Goal: Transaction & Acquisition: Purchase product/service

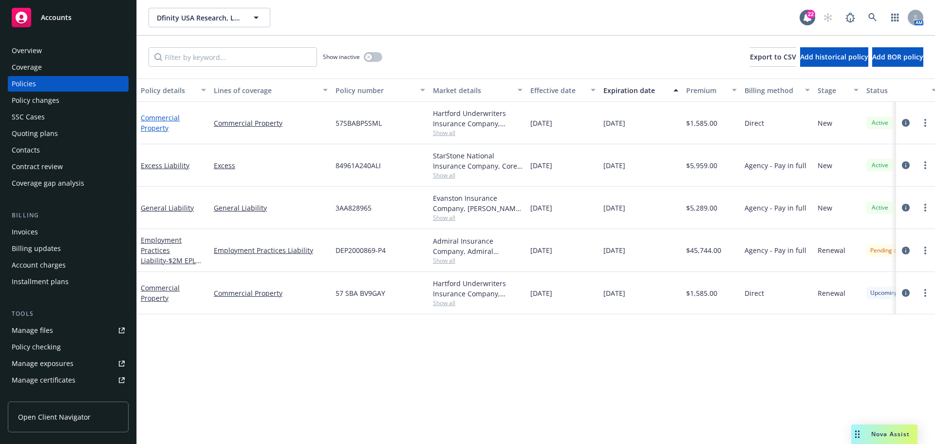
click at [155, 119] on link "Commercial Property" at bounding box center [160, 122] width 39 height 19
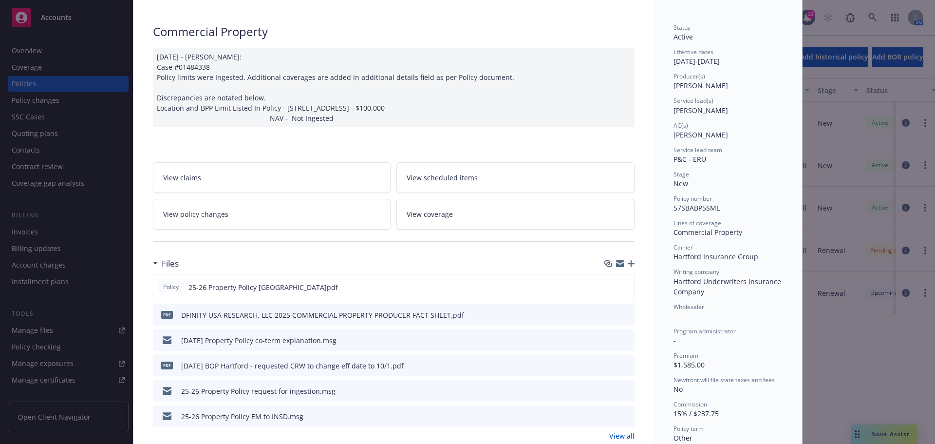
scroll to position [97, 0]
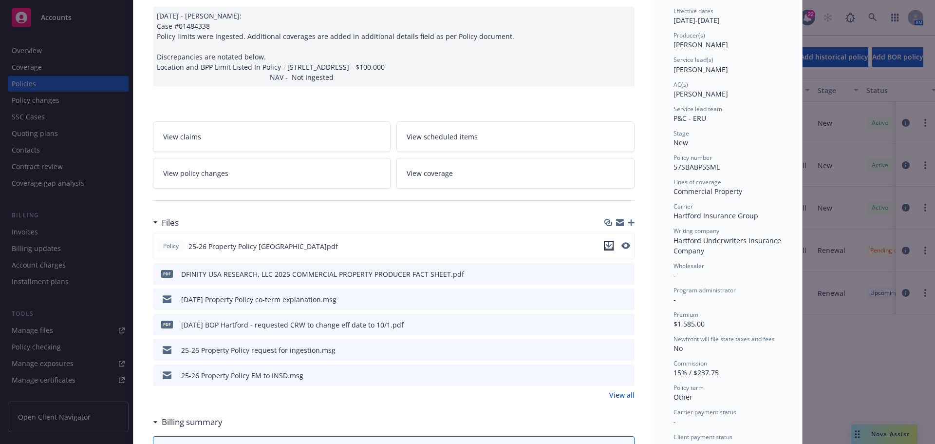
click at [605, 247] on icon "download file" at bounding box center [609, 246] width 8 height 8
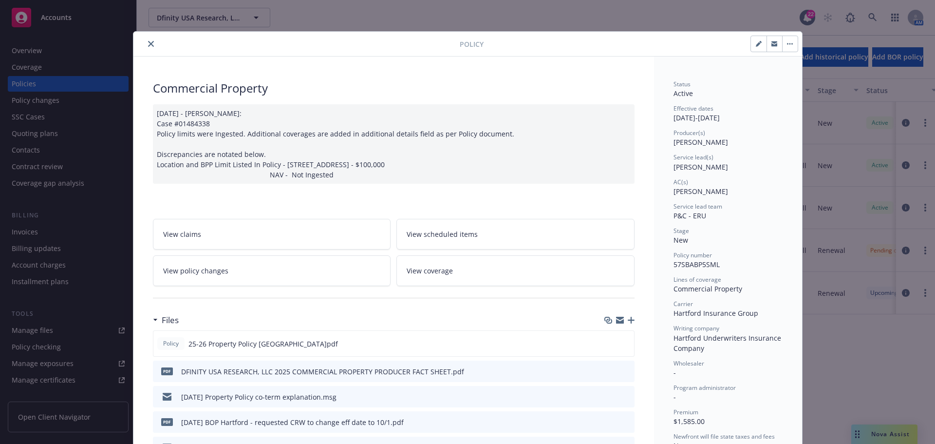
click at [608, 342] on icon "download file" at bounding box center [609, 343] width 8 height 8
click at [148, 44] on icon "close" at bounding box center [151, 44] width 6 height 6
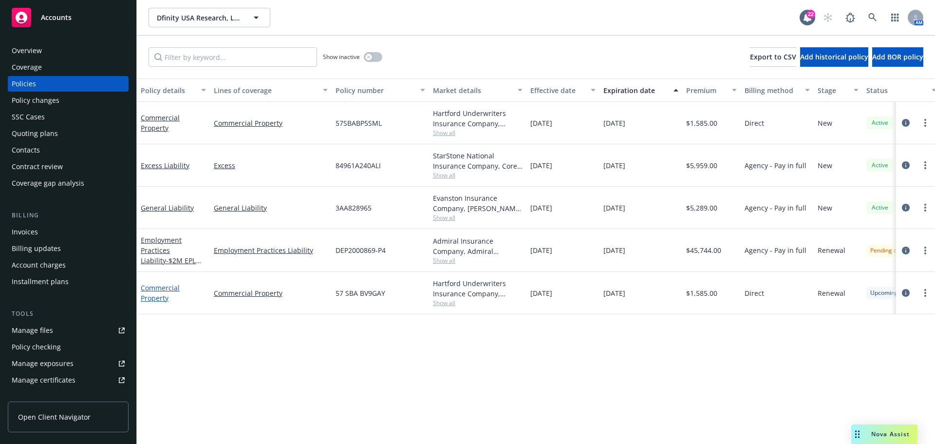
drag, startPoint x: 152, startPoint y: 286, endPoint x: 153, endPoint y: 293, distance: 7.6
click at [153, 286] on link "Commercial Property" at bounding box center [160, 292] width 39 height 19
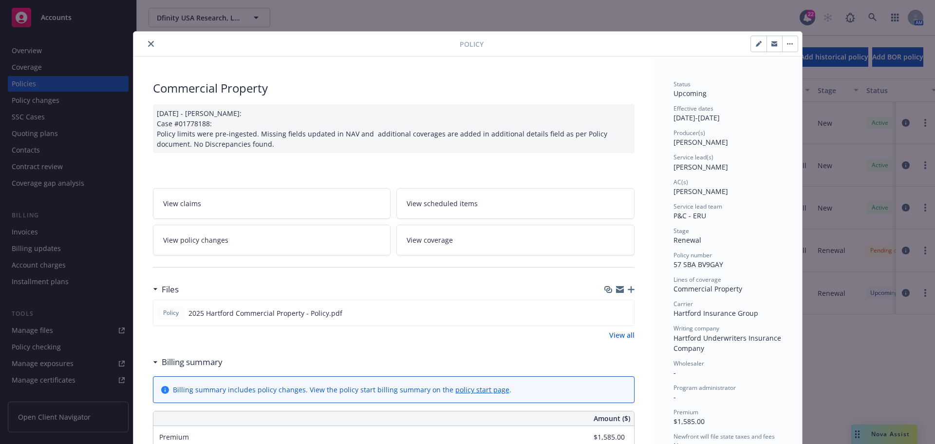
drag, startPoint x: 146, startPoint y: 45, endPoint x: 190, endPoint y: 37, distance: 45.0
click at [148, 45] on icon "close" at bounding box center [151, 44] width 6 height 6
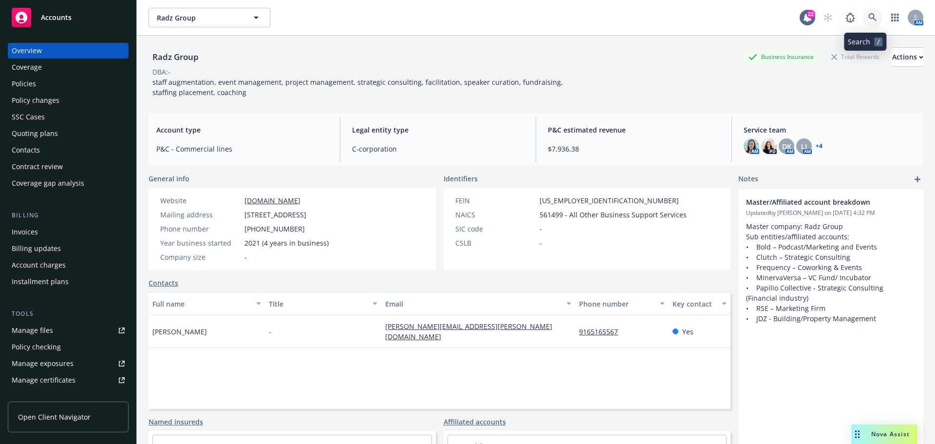
click at [869, 17] on icon at bounding box center [873, 17] width 8 height 8
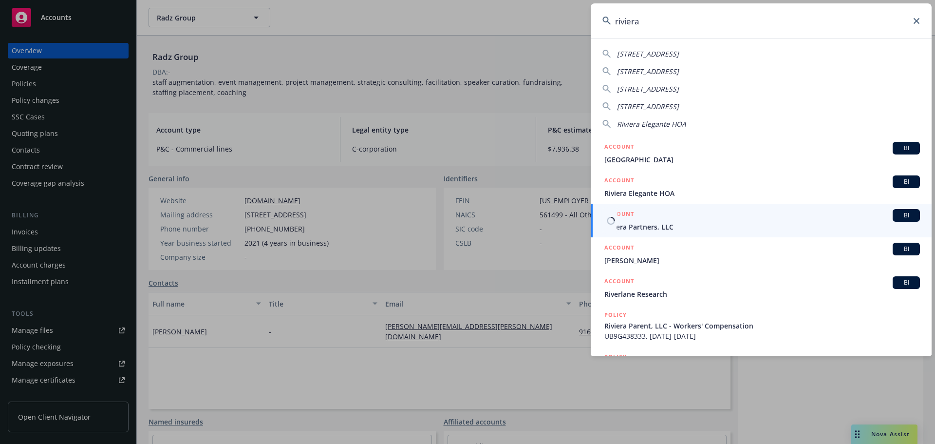
type input "riviera"
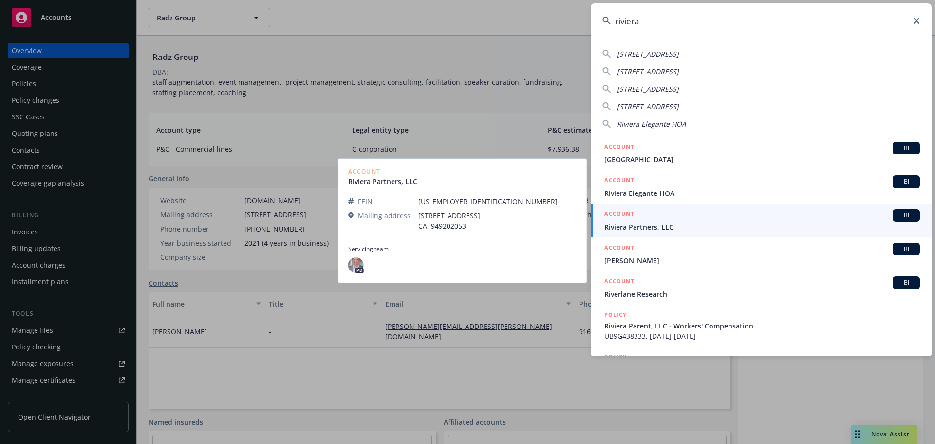
drag, startPoint x: 623, startPoint y: 227, endPoint x: 606, endPoint y: 212, distance: 22.1
click at [622, 227] on span "Riviera Partners, LLC" at bounding box center [763, 227] width 316 height 10
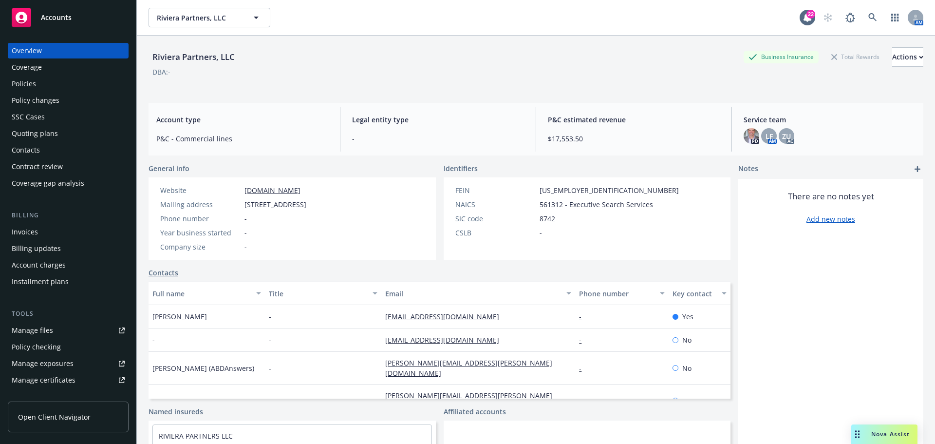
click at [31, 82] on div "Policies" at bounding box center [24, 84] width 24 height 16
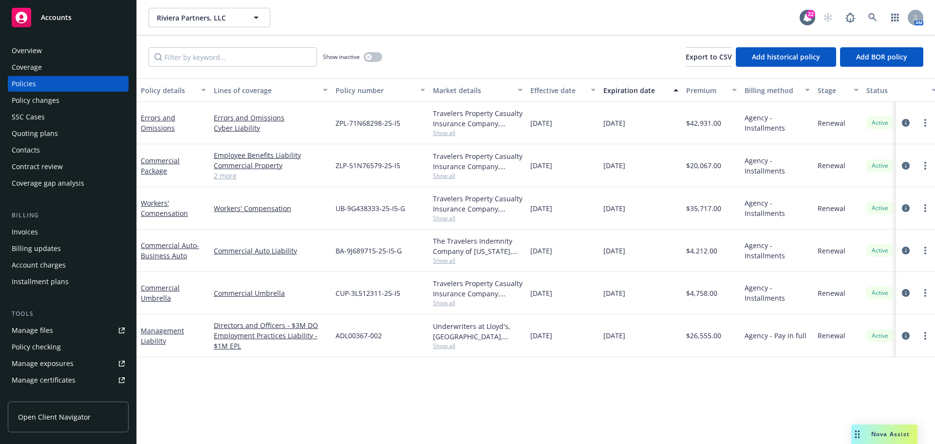
click at [231, 174] on link "2 more" at bounding box center [271, 176] width 114 height 10
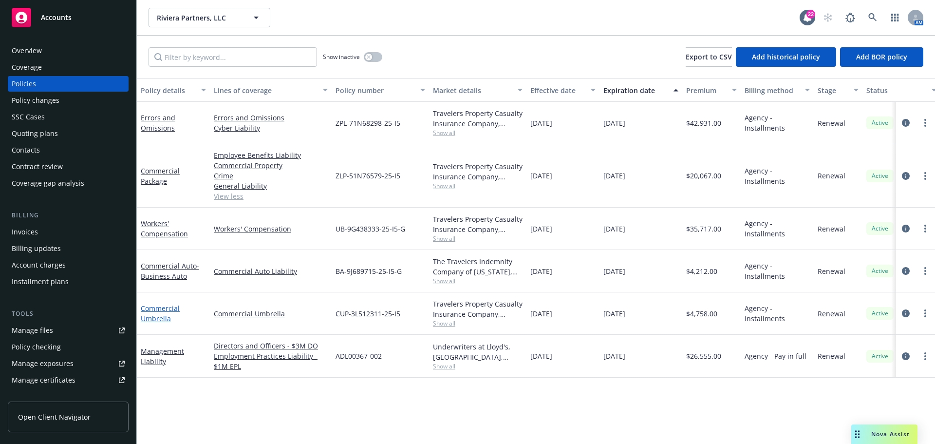
click at [164, 307] on link "Commercial Umbrella" at bounding box center [160, 313] width 39 height 19
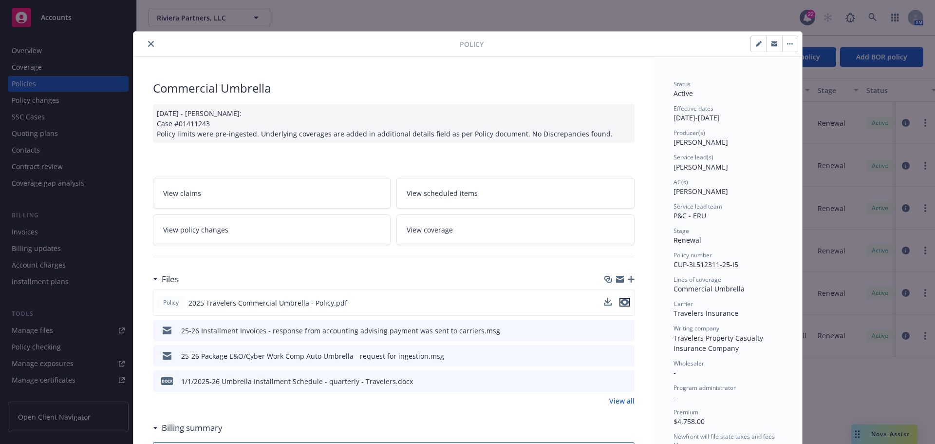
click at [622, 301] on icon "preview file" at bounding box center [625, 302] width 9 height 7
click at [607, 303] on icon "download file" at bounding box center [609, 302] width 8 height 8
click at [148, 41] on icon "close" at bounding box center [151, 44] width 6 height 6
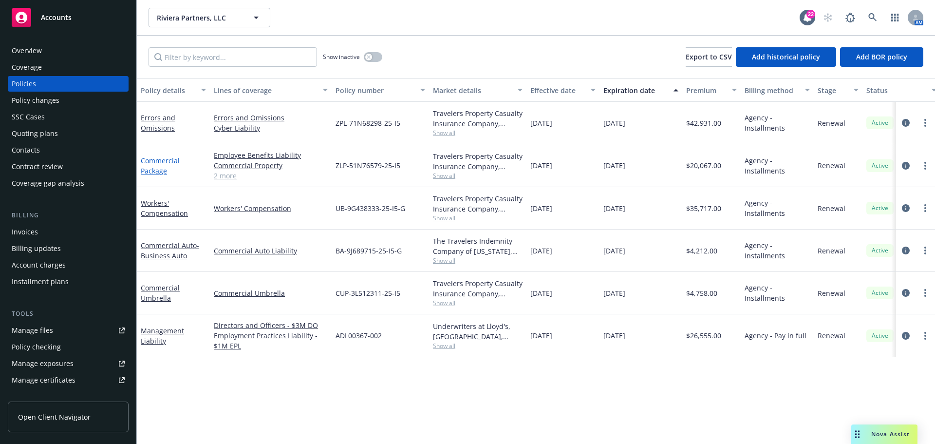
click at [152, 167] on link "Commercial Package" at bounding box center [160, 165] width 39 height 19
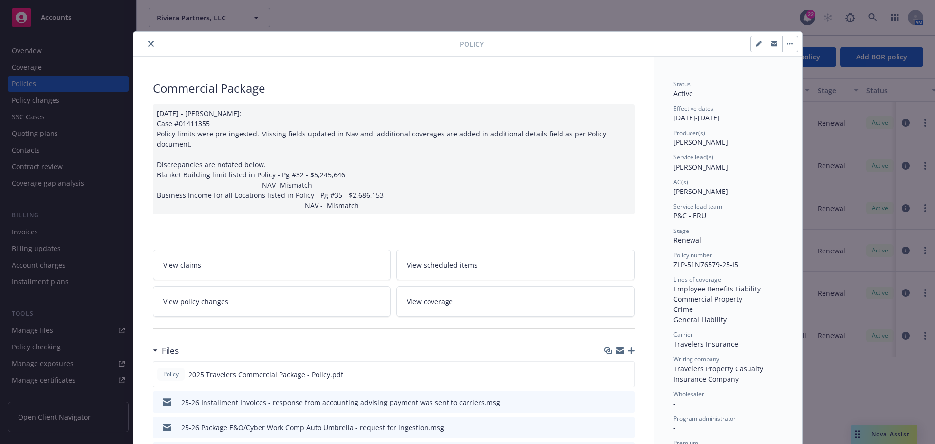
scroll to position [195, 0]
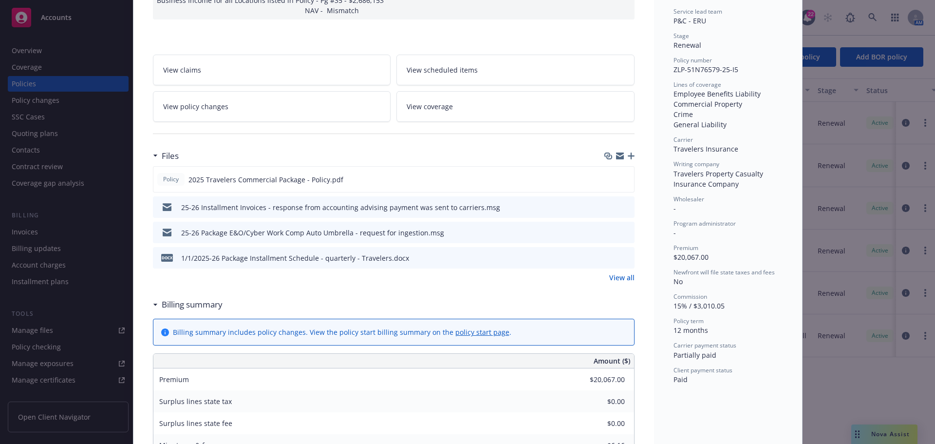
click at [616, 272] on link "View all" at bounding box center [621, 277] width 25 height 10
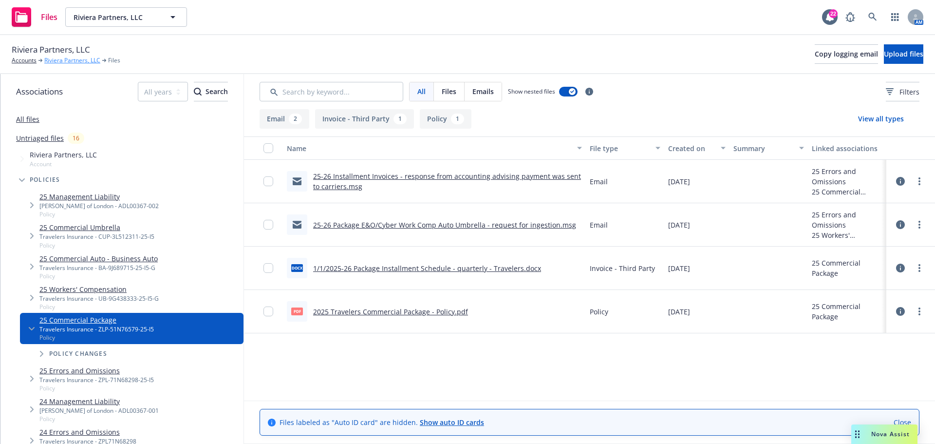
click at [66, 62] on link "Riviera Partners, LLC" at bounding box center [72, 60] width 56 height 9
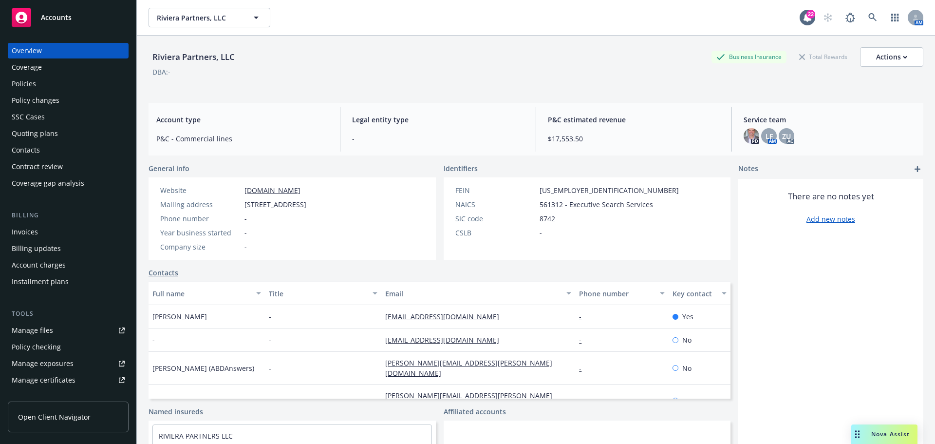
click at [35, 134] on div "Quoting plans" at bounding box center [35, 134] width 46 height 16
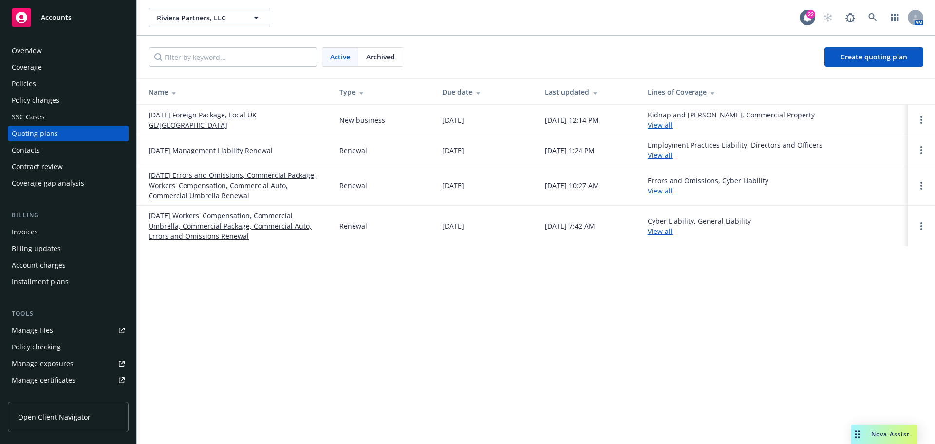
click at [209, 184] on link "01/01/26 Errors and Omissions, Commercial Package, Workers' Compensation, Comme…" at bounding box center [236, 185] width 175 height 31
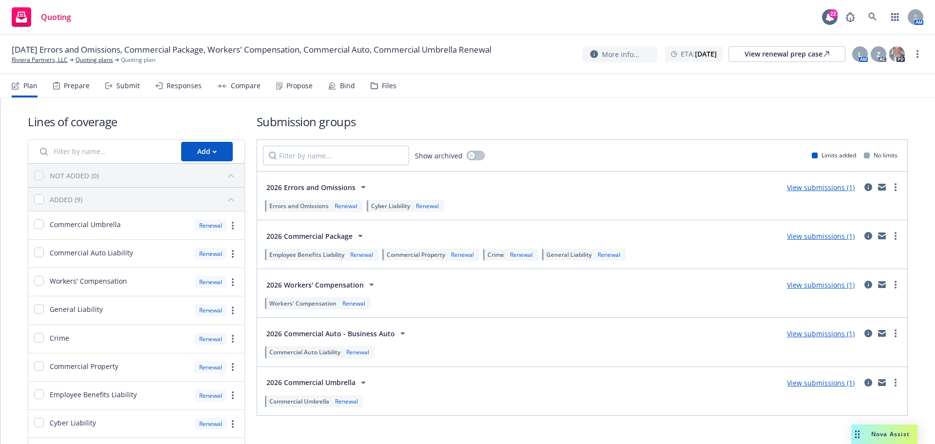
click at [127, 85] on div "Submit" at bounding box center [127, 86] width 23 height 8
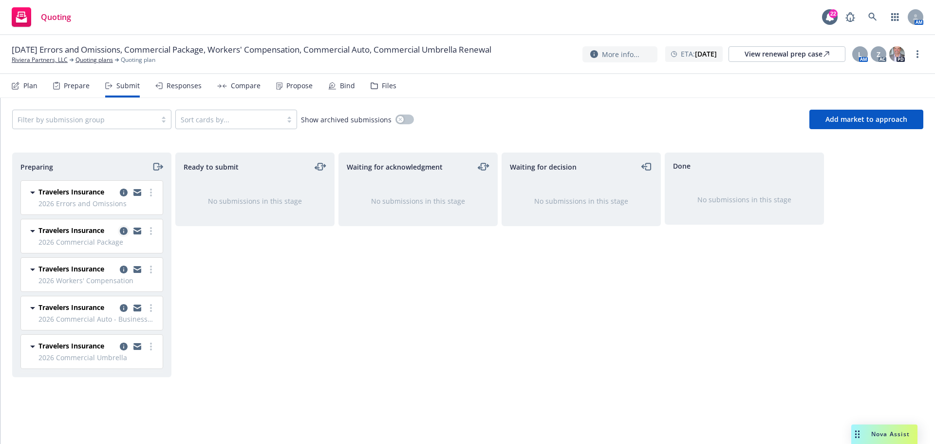
click at [125, 230] on icon "copy logging email" at bounding box center [124, 231] width 8 height 8
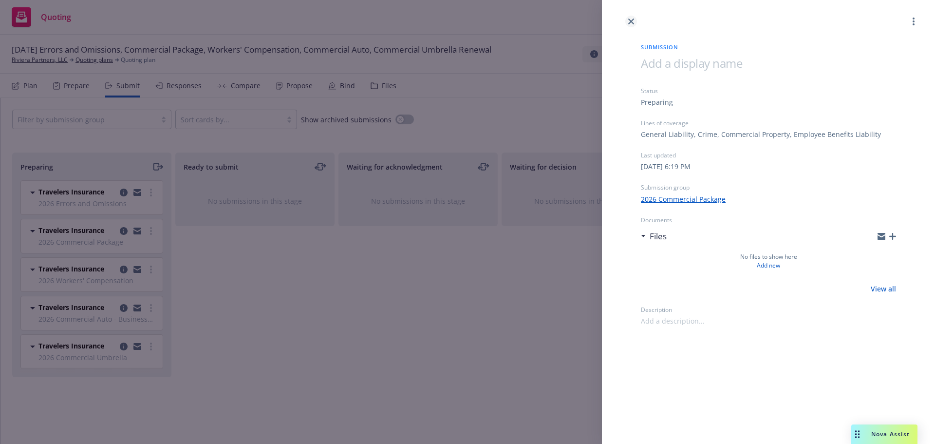
click at [636, 22] on link "close" at bounding box center [632, 22] width 12 height 12
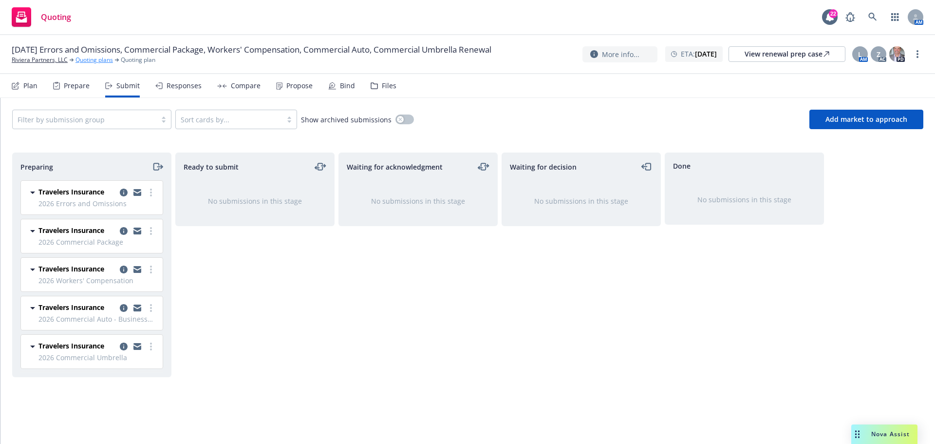
click at [100, 59] on link "Quoting plans" at bounding box center [95, 60] width 38 height 9
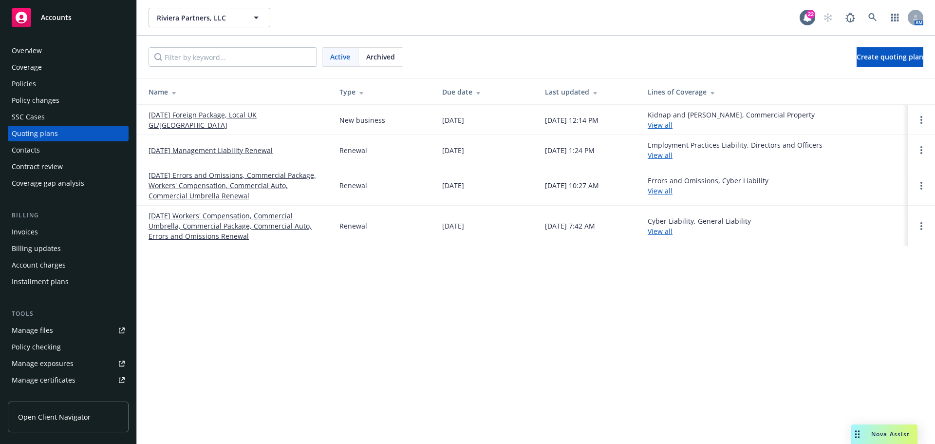
click at [383, 45] on div "Active Archived Create quoting plan" at bounding box center [536, 57] width 798 height 43
click at [382, 53] on span "Archived" at bounding box center [380, 57] width 29 height 10
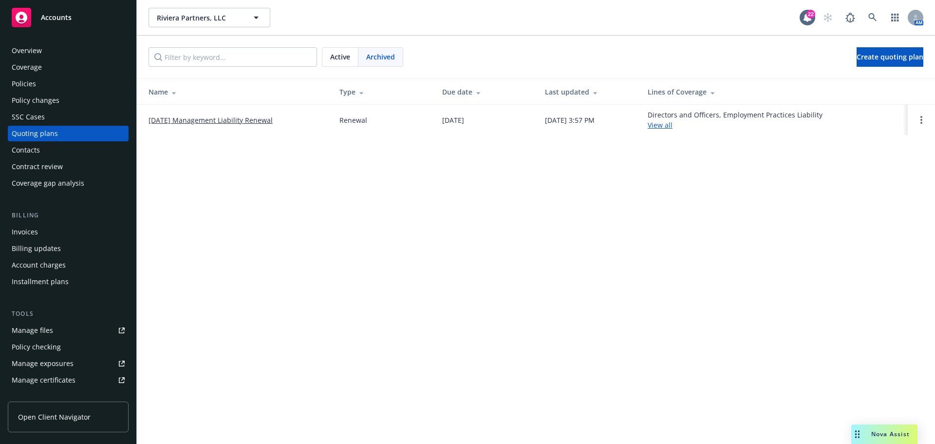
click at [24, 84] on div "Policies" at bounding box center [24, 84] width 24 height 16
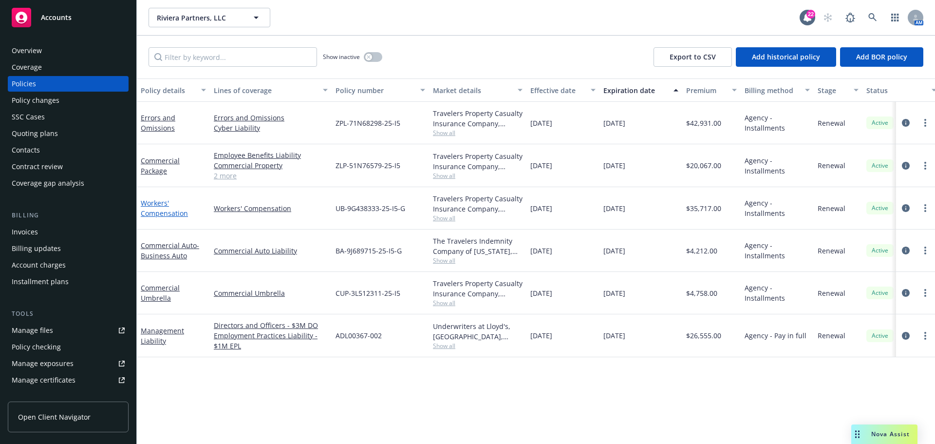
click at [160, 215] on link "Workers' Compensation" at bounding box center [164, 207] width 47 height 19
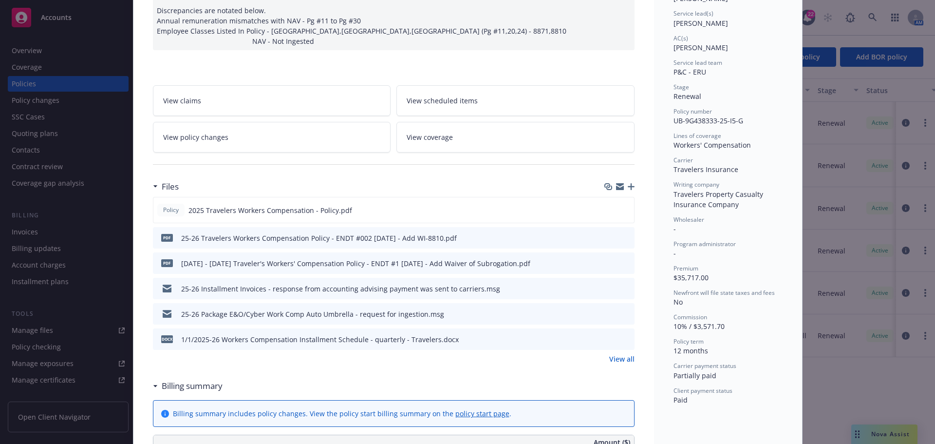
scroll to position [146, 0]
click at [622, 354] on link "View all" at bounding box center [621, 356] width 25 height 10
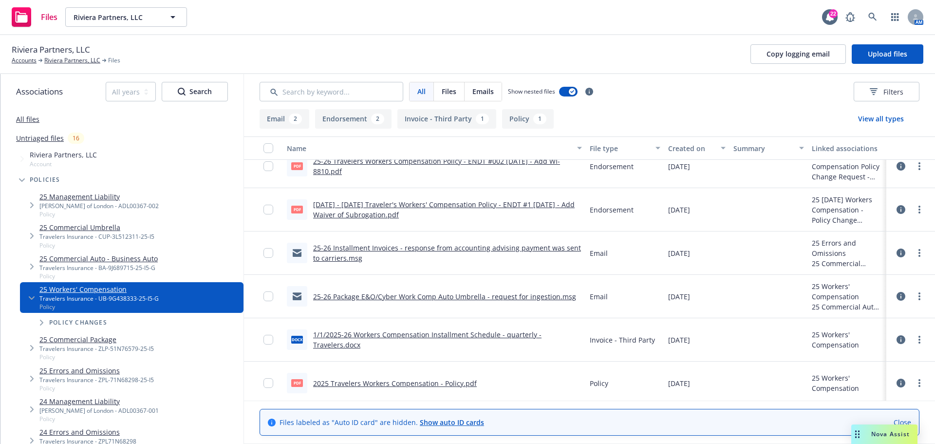
scroll to position [19, 0]
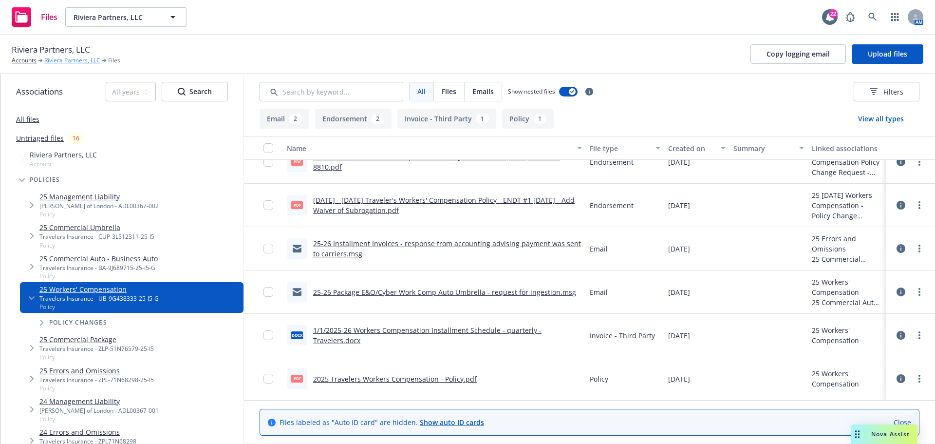
click at [76, 60] on link "Riviera Partners, LLC" at bounding box center [72, 60] width 56 height 9
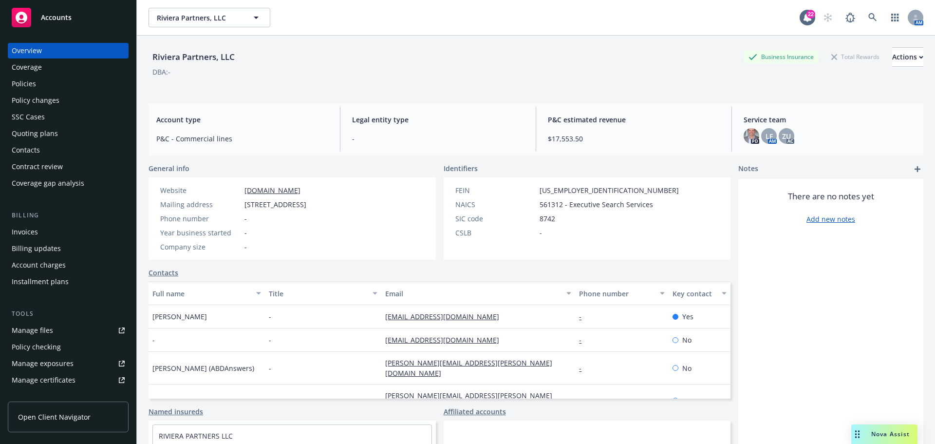
click at [35, 105] on div "Policy changes" at bounding box center [36, 101] width 48 height 16
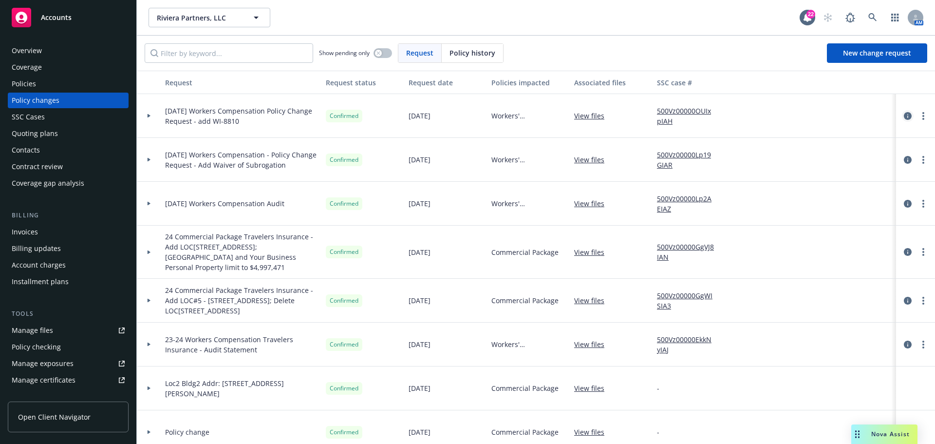
click at [904, 119] on icon "circleInformation" at bounding box center [908, 116] width 8 height 8
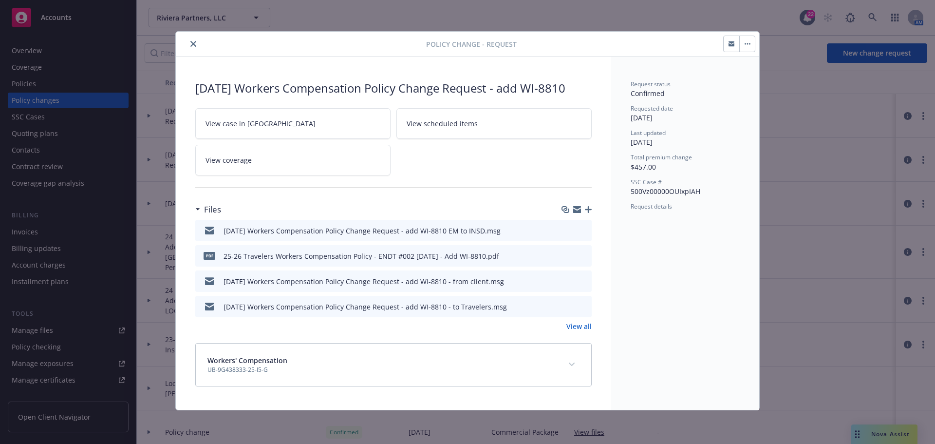
click at [566, 306] on icon "download file" at bounding box center [567, 306] width 8 height 8
click at [195, 39] on button "close" at bounding box center [194, 44] width 12 height 12
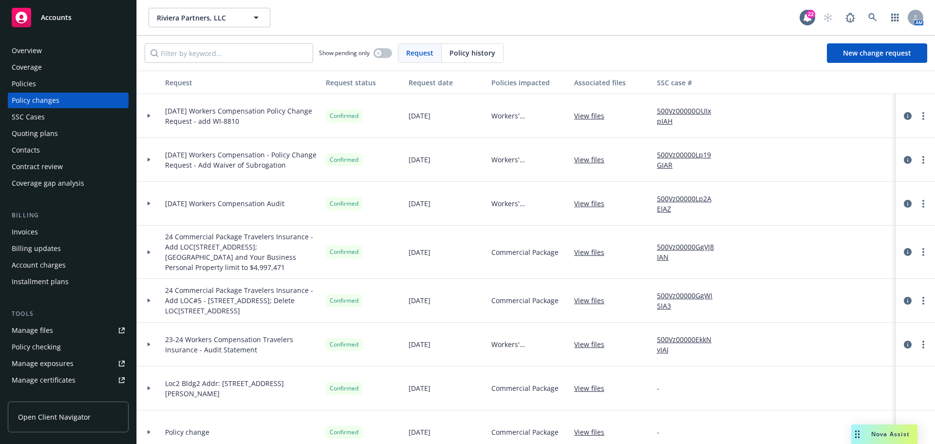
drag, startPoint x: 41, startPoint y: 130, endPoint x: 70, endPoint y: 129, distance: 28.8
click at [42, 130] on div "Quoting plans" at bounding box center [35, 134] width 46 height 16
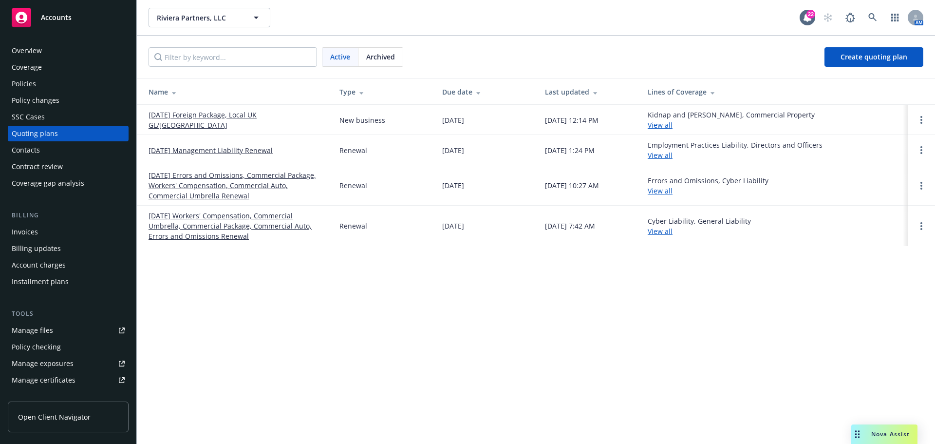
click at [194, 120] on link "8/31/2025 Foreign Package, Local UK GL/EL" at bounding box center [236, 120] width 175 height 20
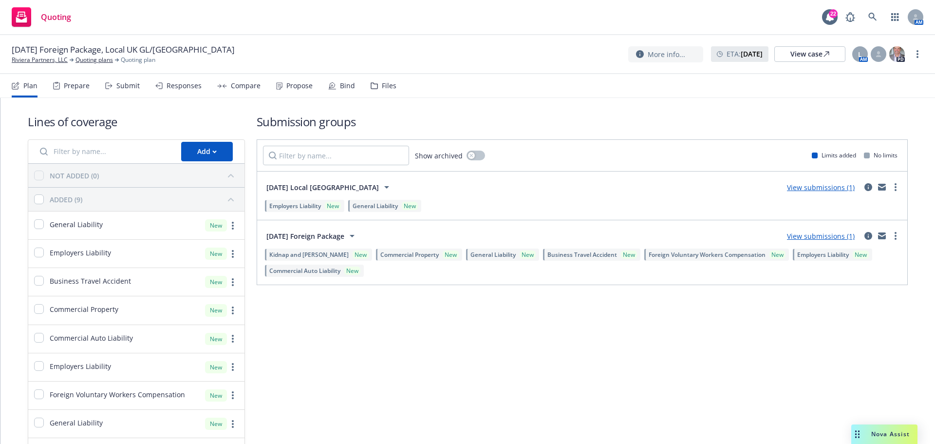
click at [123, 86] on div "Submit" at bounding box center [127, 86] width 23 height 8
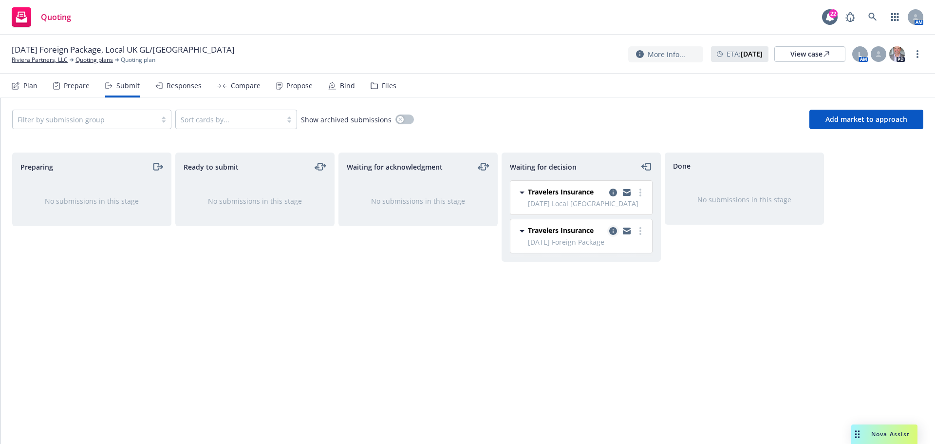
click at [612, 232] on icon "copy logging email" at bounding box center [613, 231] width 8 height 8
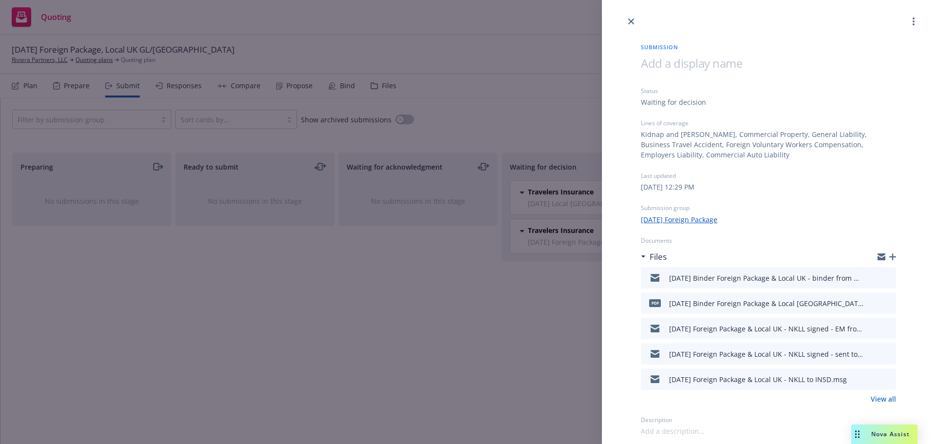
click at [890, 274] on icon "preview file" at bounding box center [887, 277] width 9 height 7
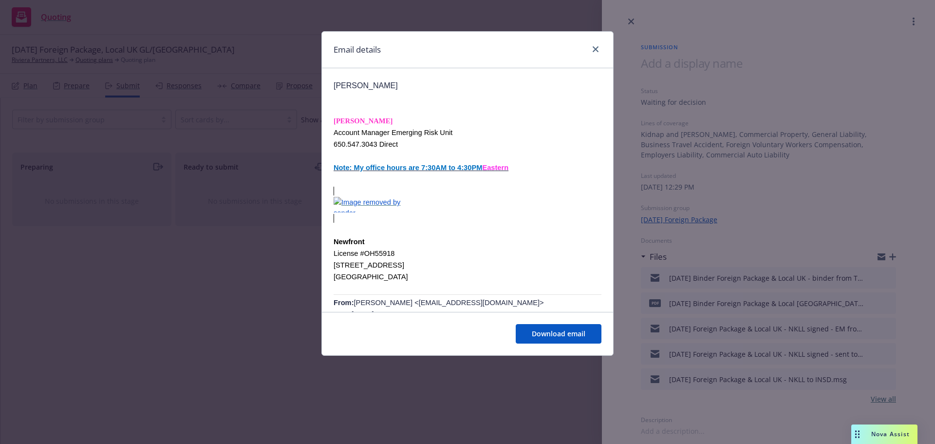
scroll to position [682, 0]
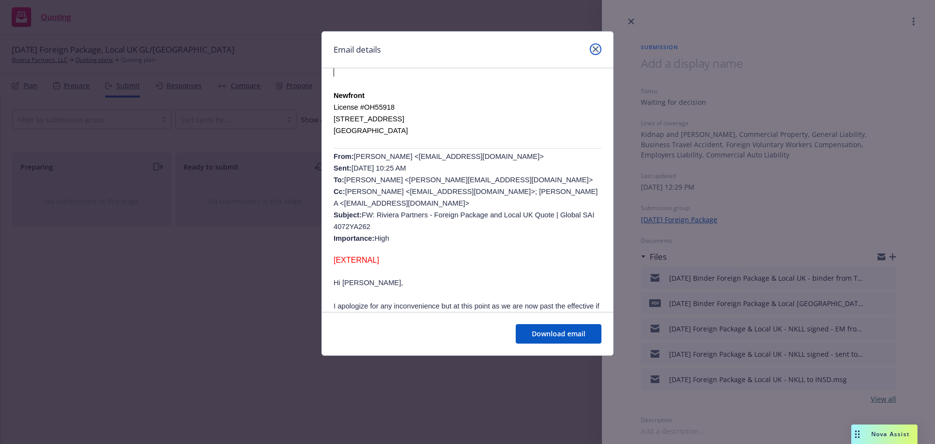
click at [593, 48] on icon "close" at bounding box center [596, 49] width 6 height 6
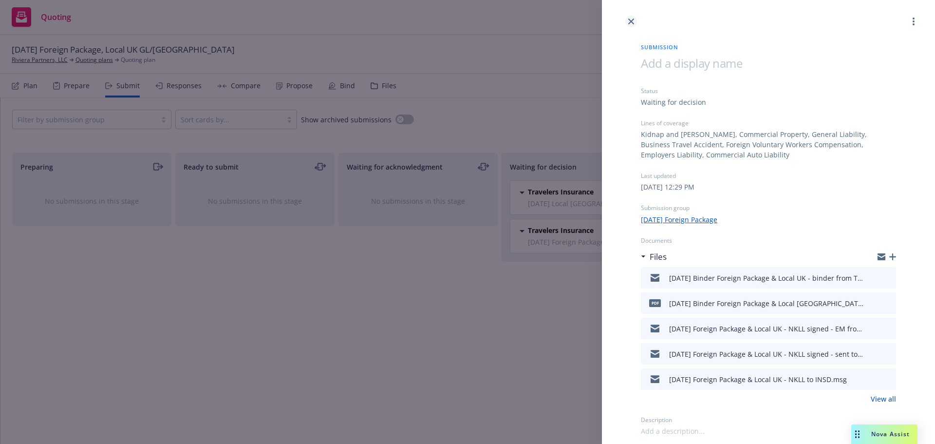
click at [636, 22] on link "close" at bounding box center [632, 22] width 12 height 12
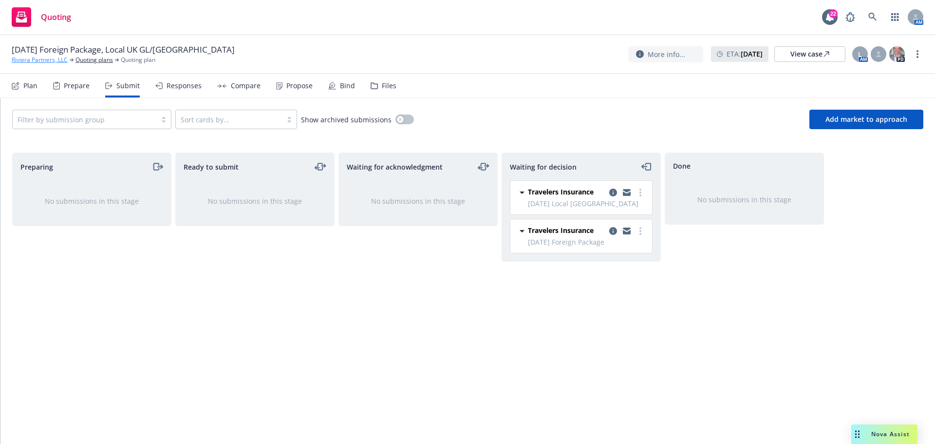
click at [40, 57] on link "Riviera Partners, LLC" at bounding box center [40, 60] width 56 height 9
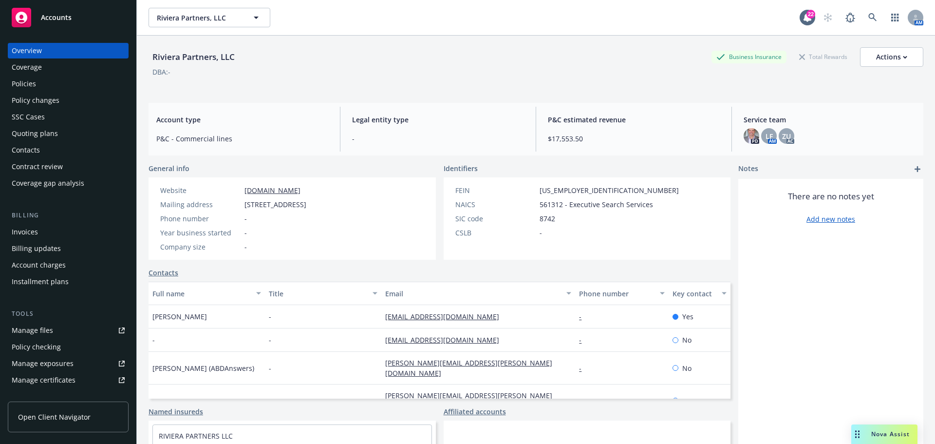
click at [40, 85] on div "Policies" at bounding box center [68, 84] width 113 height 16
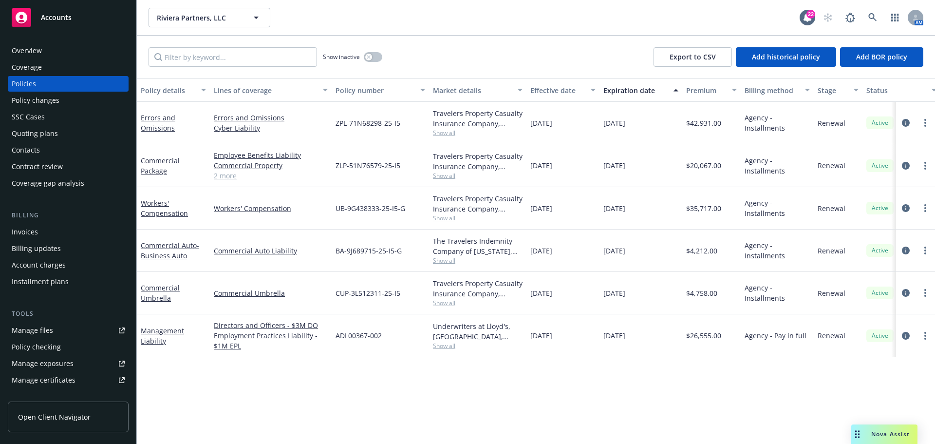
click at [163, 122] on div "Errors and Omissions" at bounding box center [173, 123] width 65 height 20
click at [162, 129] on link "Errors and Omissions" at bounding box center [158, 122] width 35 height 19
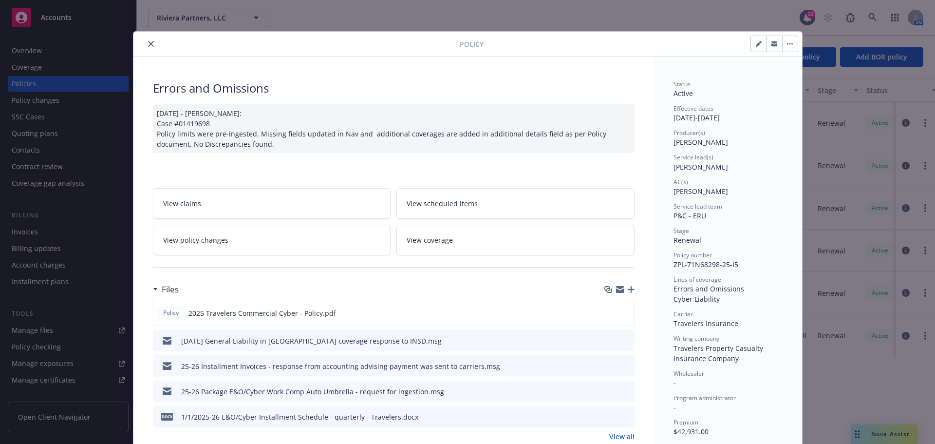
scroll to position [97, 0]
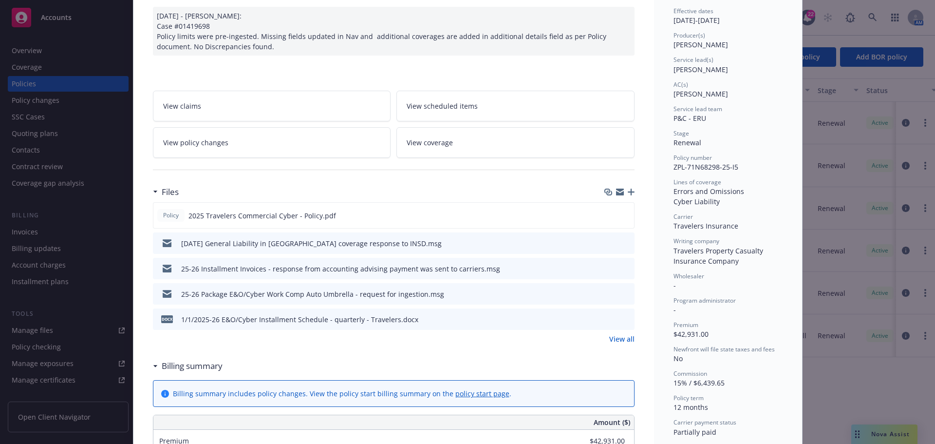
click at [620, 338] on link "View all" at bounding box center [621, 339] width 25 height 10
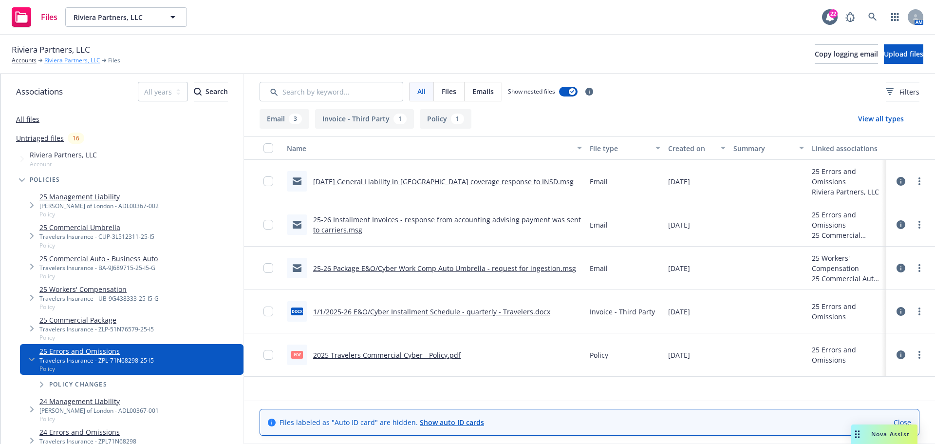
click at [60, 60] on link "Riviera Partners, LLC" at bounding box center [72, 60] width 56 height 9
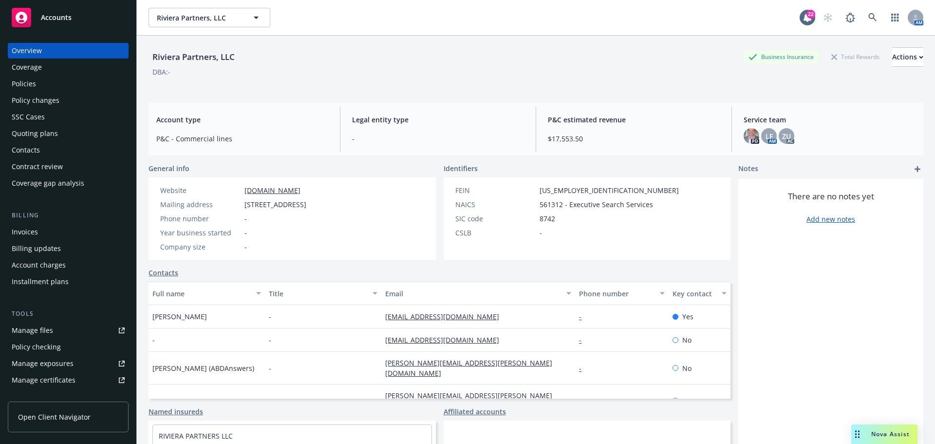
click at [37, 131] on div "Quoting plans" at bounding box center [35, 134] width 46 height 16
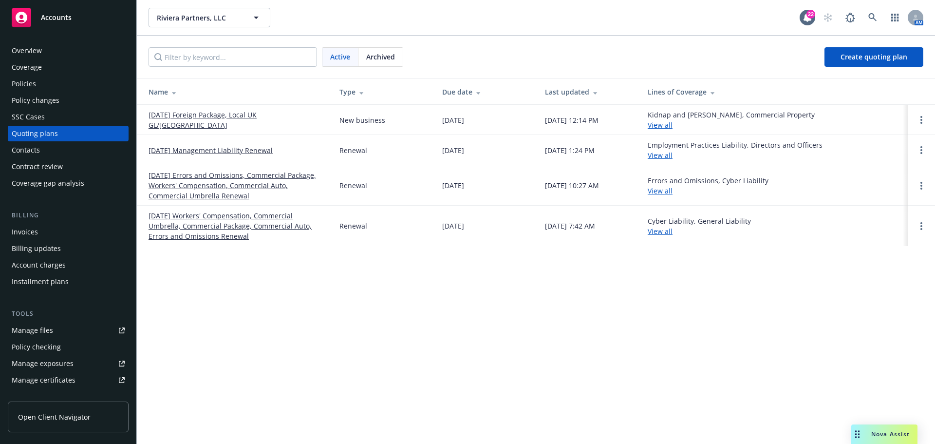
click at [196, 225] on link "[DATE] Workers' Compensation, Commercial Umbrella, Commercial Package, Commerci…" at bounding box center [236, 225] width 175 height 31
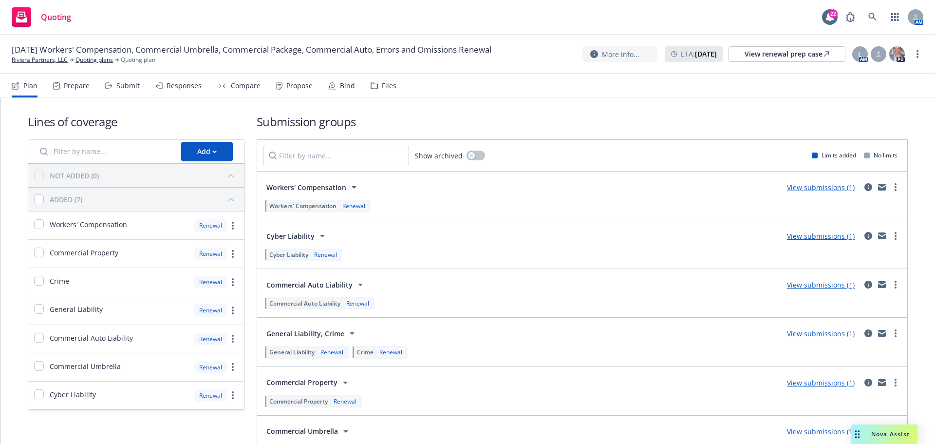
click at [125, 84] on div "Submit" at bounding box center [127, 86] width 23 height 8
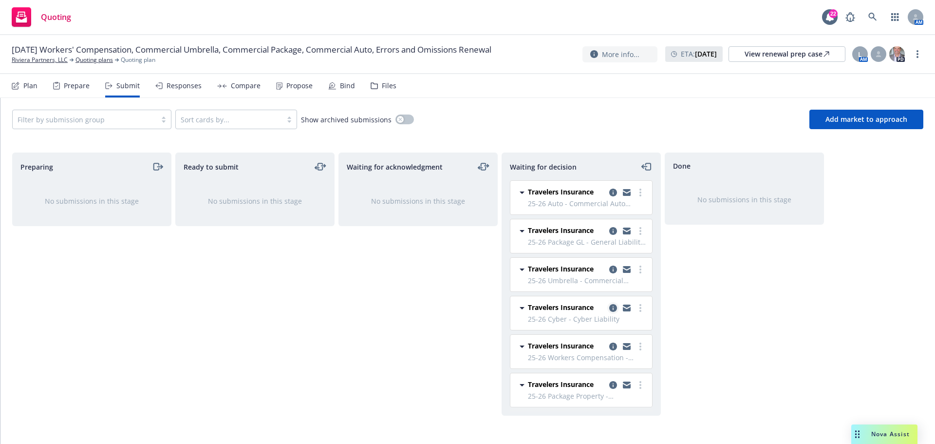
click at [614, 309] on icon "copy logging email" at bounding box center [613, 308] width 8 height 8
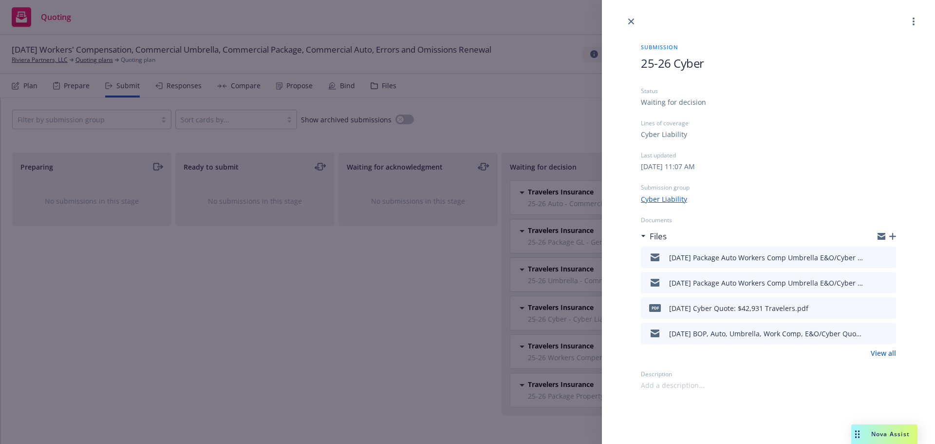
drag, startPoint x: 886, startPoint y: 330, endPoint x: 849, endPoint y: 317, distance: 39.1
click at [886, 330] on icon "preview file" at bounding box center [887, 332] width 9 height 7
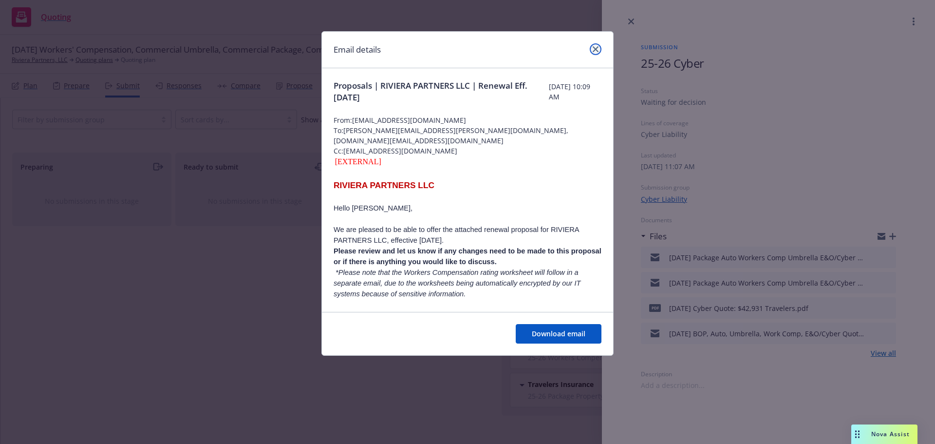
click at [595, 48] on icon "close" at bounding box center [596, 49] width 6 height 6
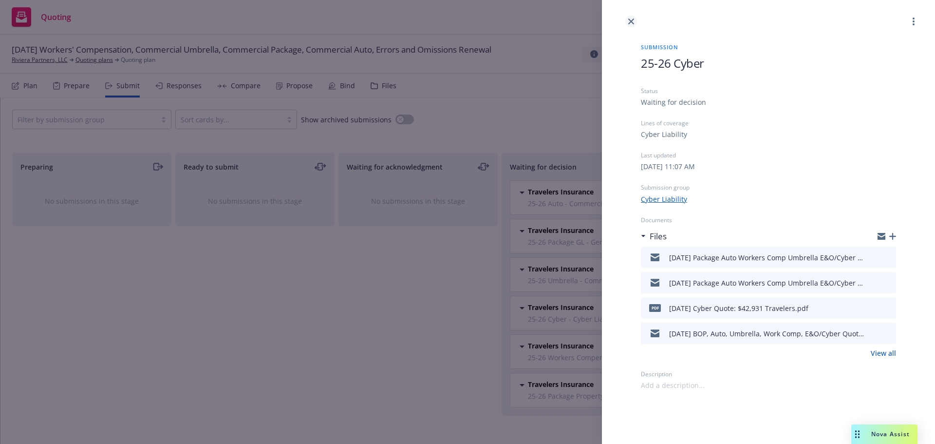
click at [630, 20] on icon "close" at bounding box center [631, 22] width 6 height 6
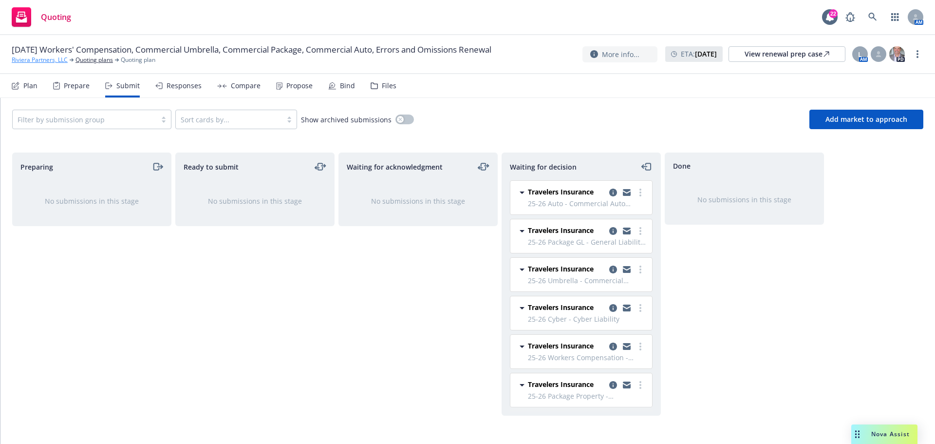
click at [31, 60] on link "Riviera Partners, LLC" at bounding box center [40, 60] width 56 height 9
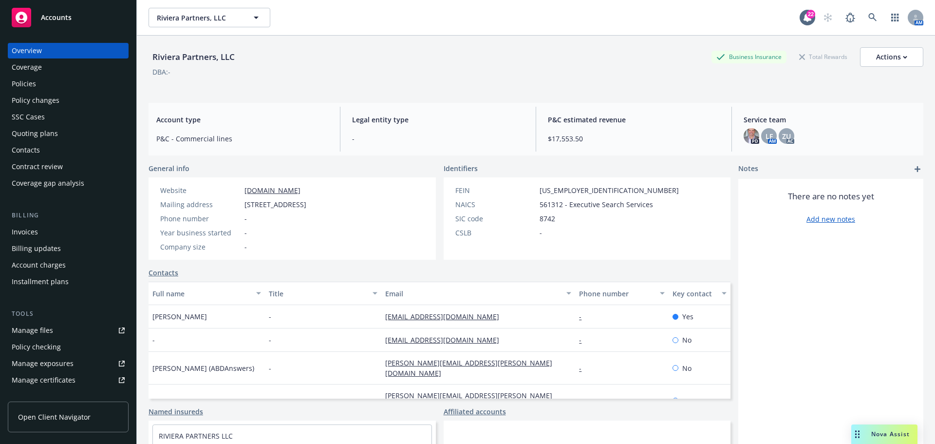
click at [42, 133] on div "Quoting plans" at bounding box center [35, 134] width 46 height 16
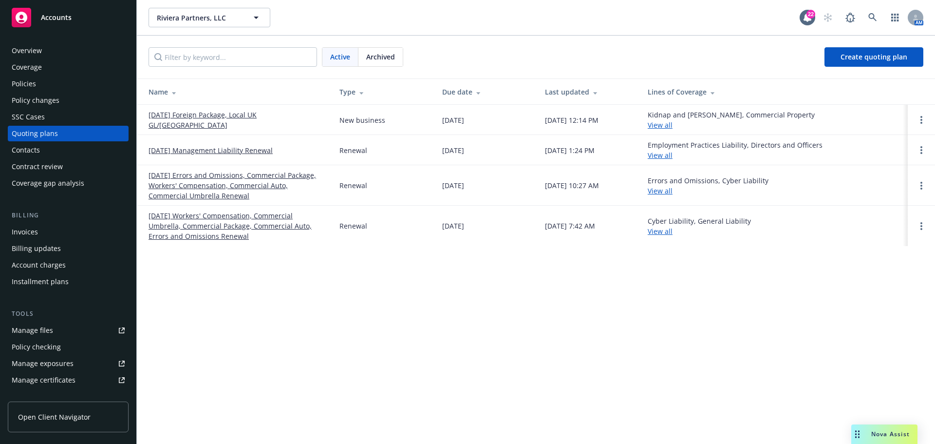
click at [208, 123] on link "[DATE] Foreign Package, Local UK GL/[GEOGRAPHIC_DATA]" at bounding box center [236, 120] width 175 height 20
